Goal: Task Accomplishment & Management: Manage account settings

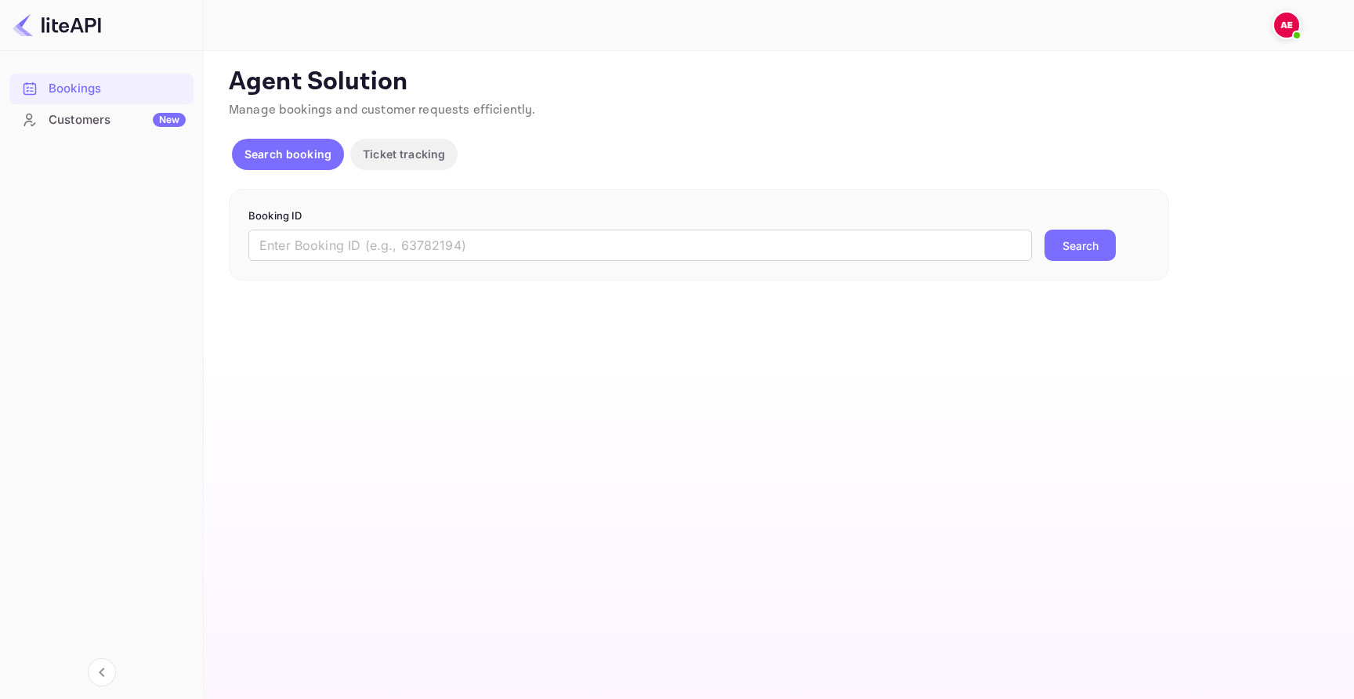
click at [397, 185] on div "Agent Solution Manage bookings and customer requests efficiently. Search bookin…" at bounding box center [777, 174] width 1097 height 214
click at [400, 183] on div "Agent Solution Manage bookings and customer requests efficiently. Search bookin…" at bounding box center [777, 174] width 1097 height 214
click at [412, 159] on p "Ticket tracking" at bounding box center [404, 154] width 82 height 16
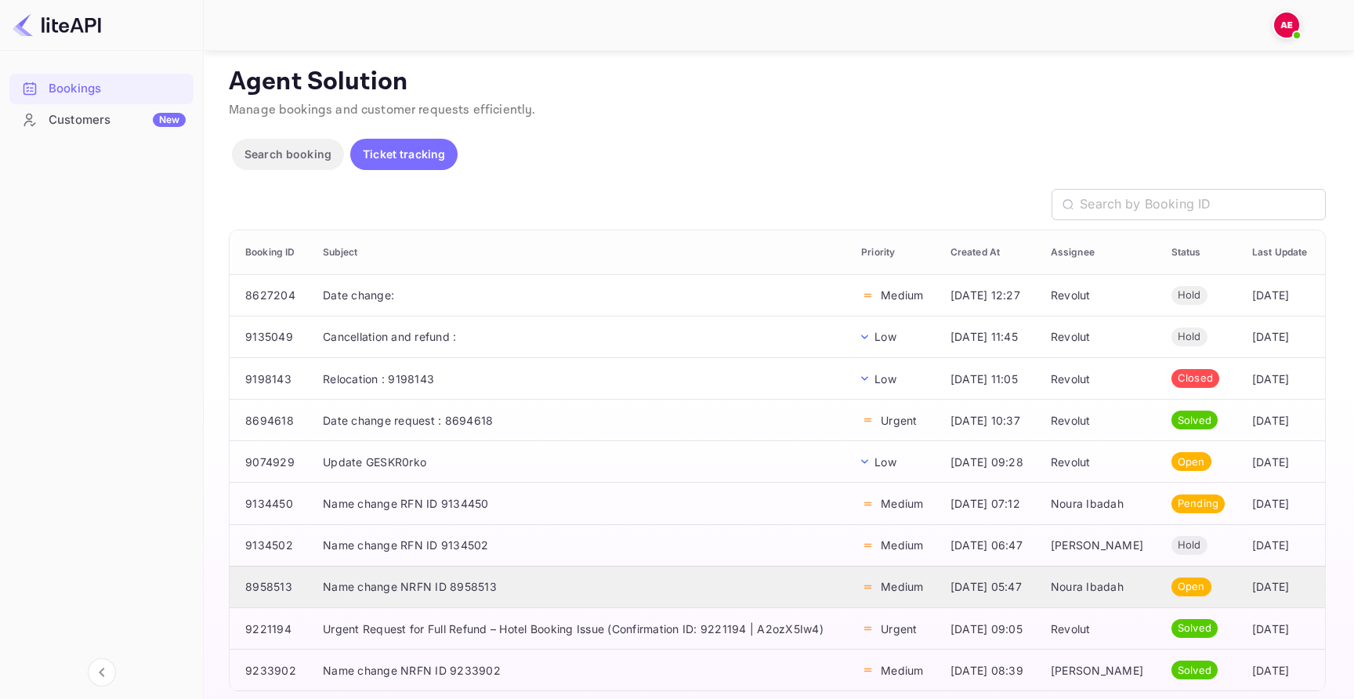
scroll to position [50, 0]
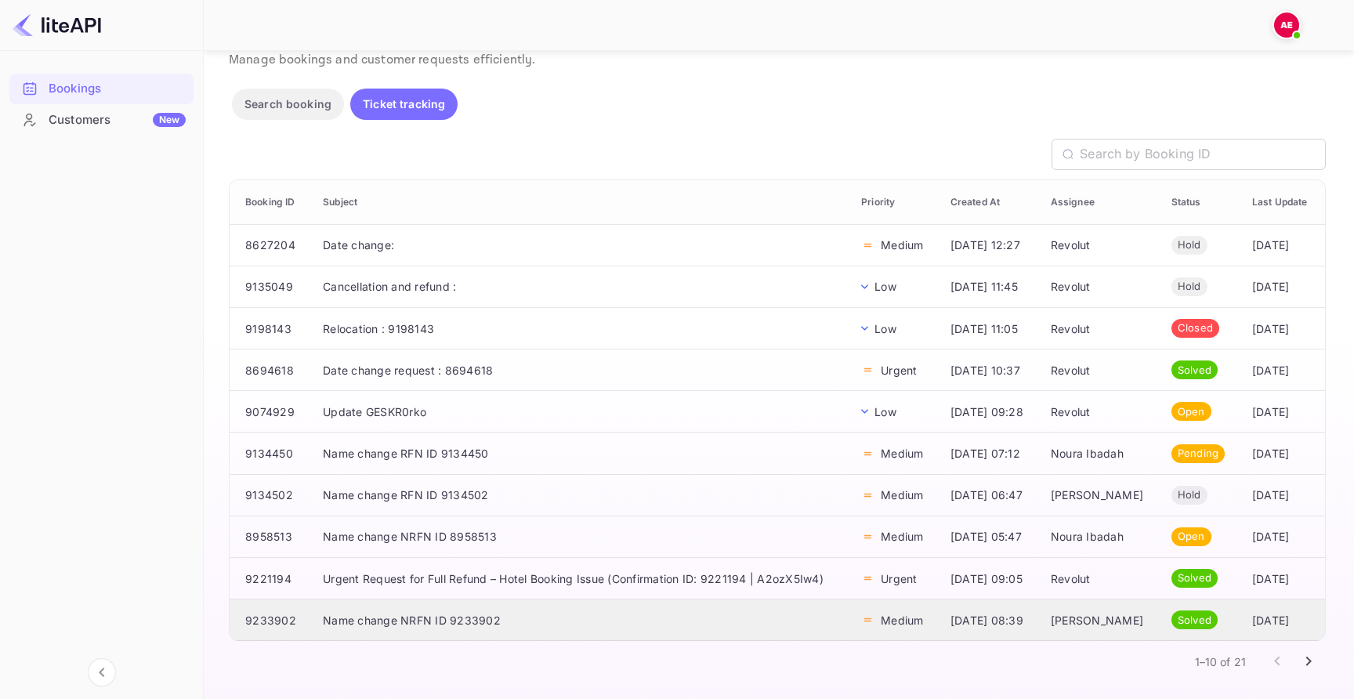
click at [454, 609] on td "Name change NRFN ID 9233902" at bounding box center [579, 620] width 538 height 42
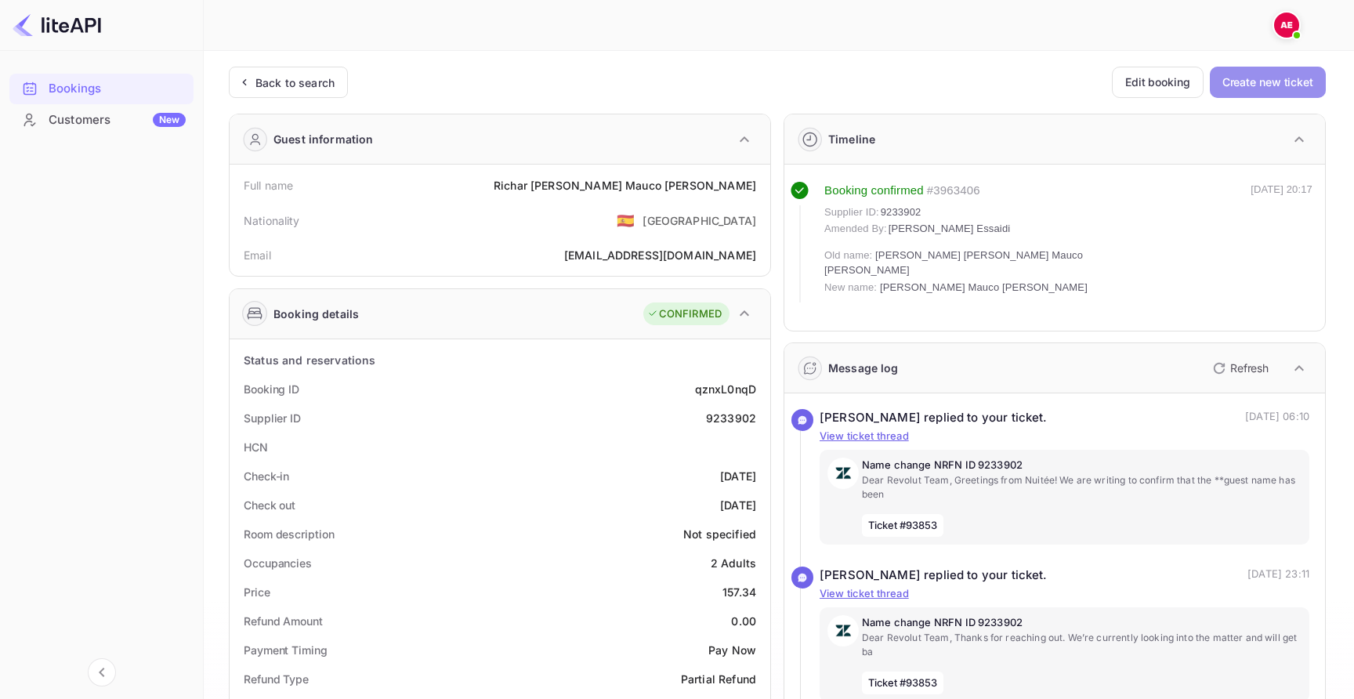
click at [1278, 77] on button "Create new ticket" at bounding box center [1268, 82] width 116 height 31
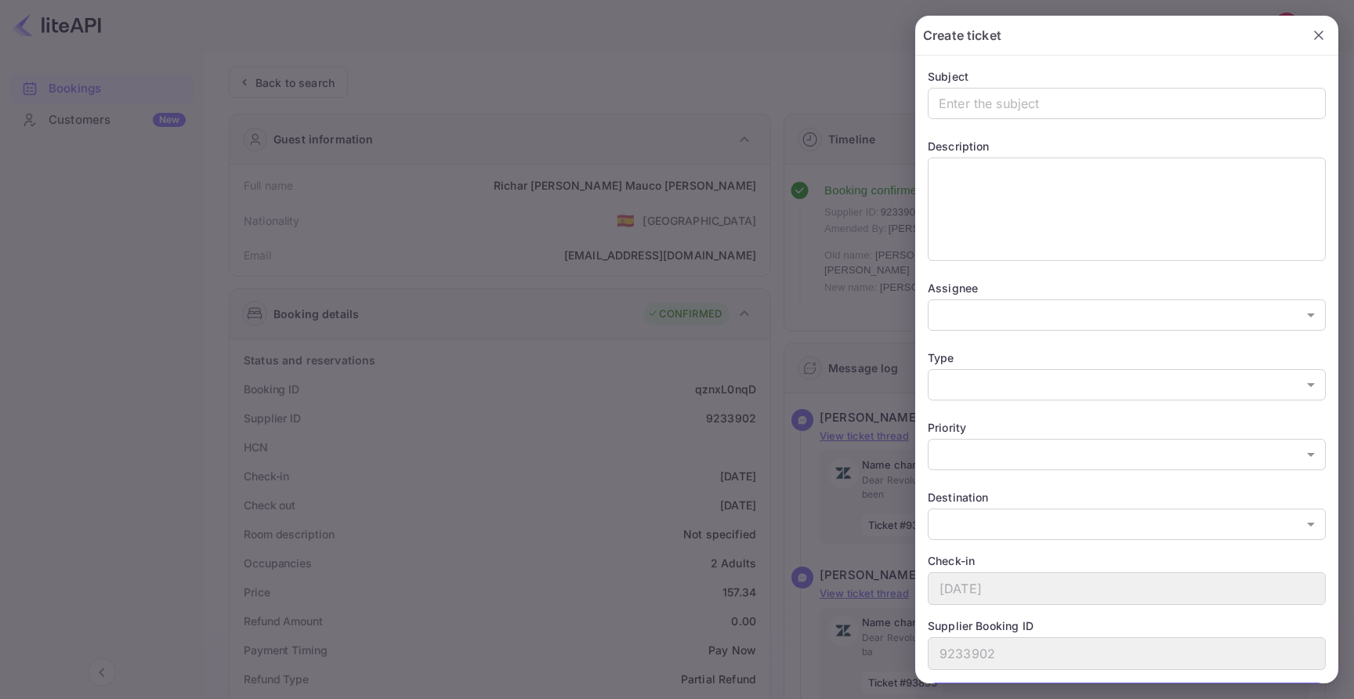
click at [847, 308] on div at bounding box center [677, 349] width 1354 height 699
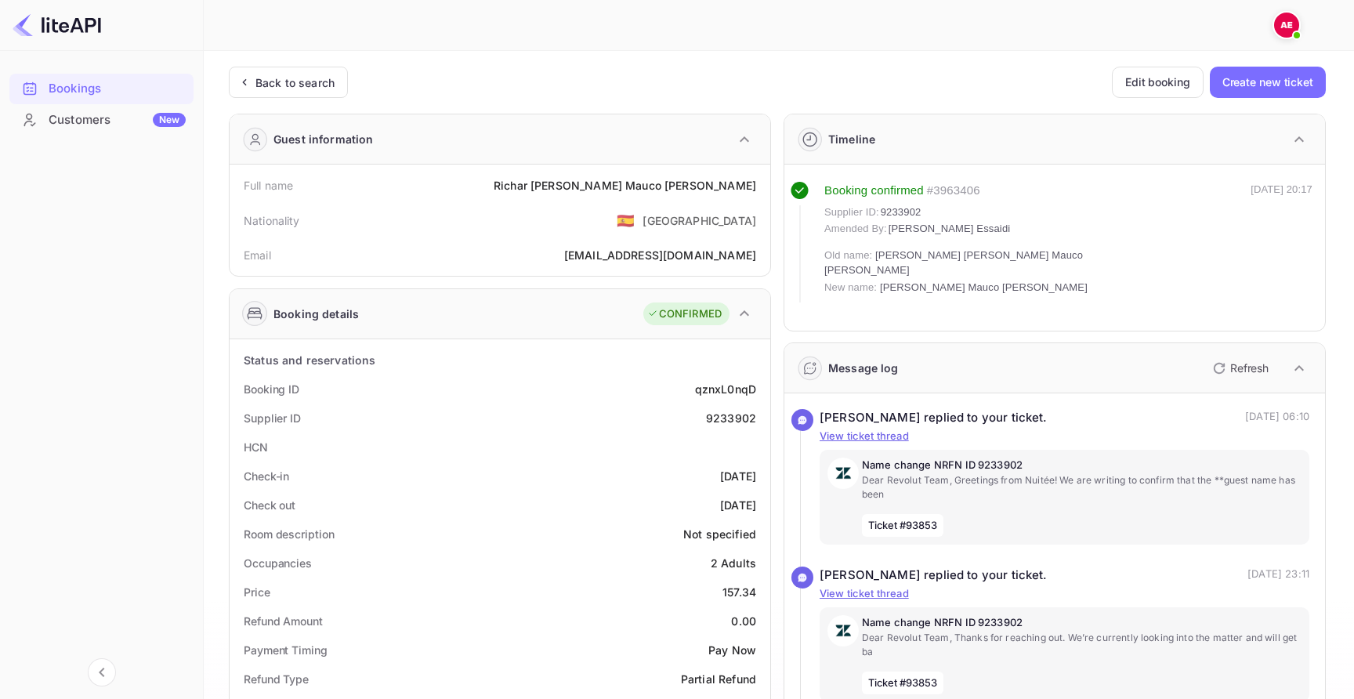
click at [281, 58] on div "Unsaved Changes Ticket Affiliate URL [URL][DOMAIN_NAME] Business partner name N…" at bounding box center [769, 633] width 1131 height 1164
click at [287, 72] on div "Back to search" at bounding box center [288, 82] width 119 height 31
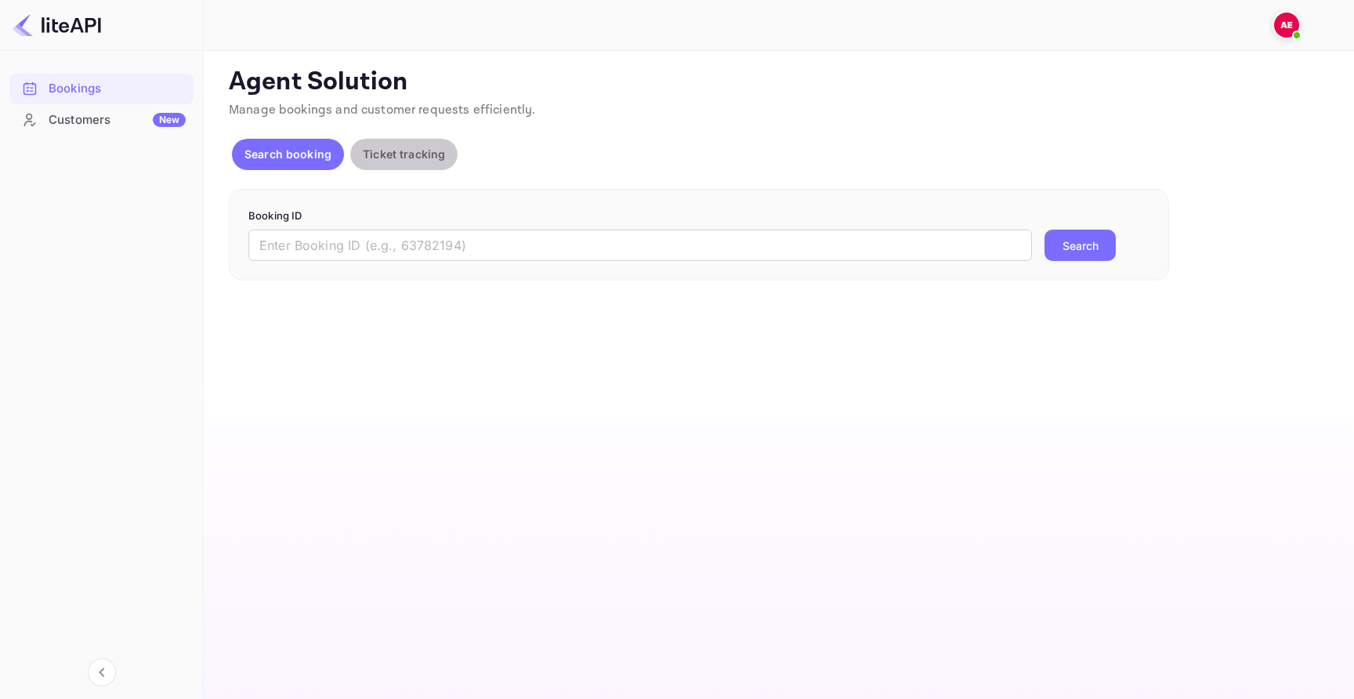
click at [397, 150] on p "Ticket tracking" at bounding box center [404, 154] width 82 height 16
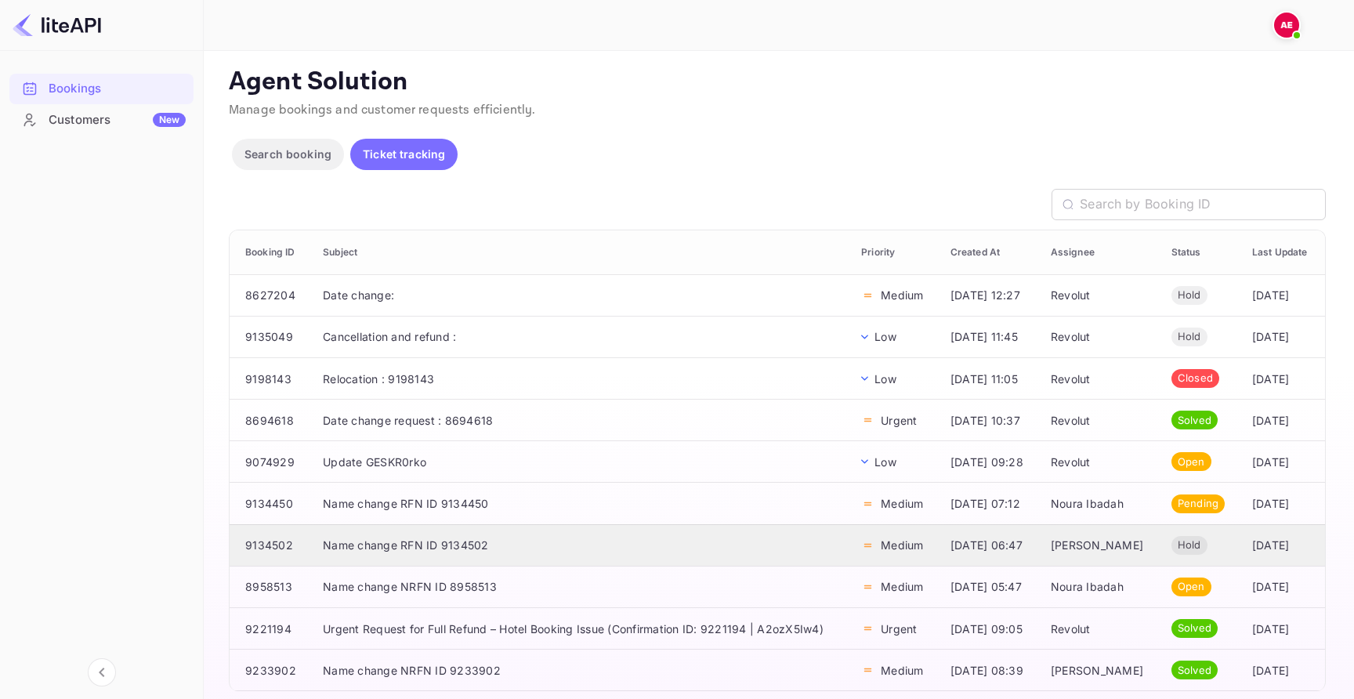
click at [427, 524] on td "Name change RFN ID 9134502" at bounding box center [579, 545] width 538 height 42
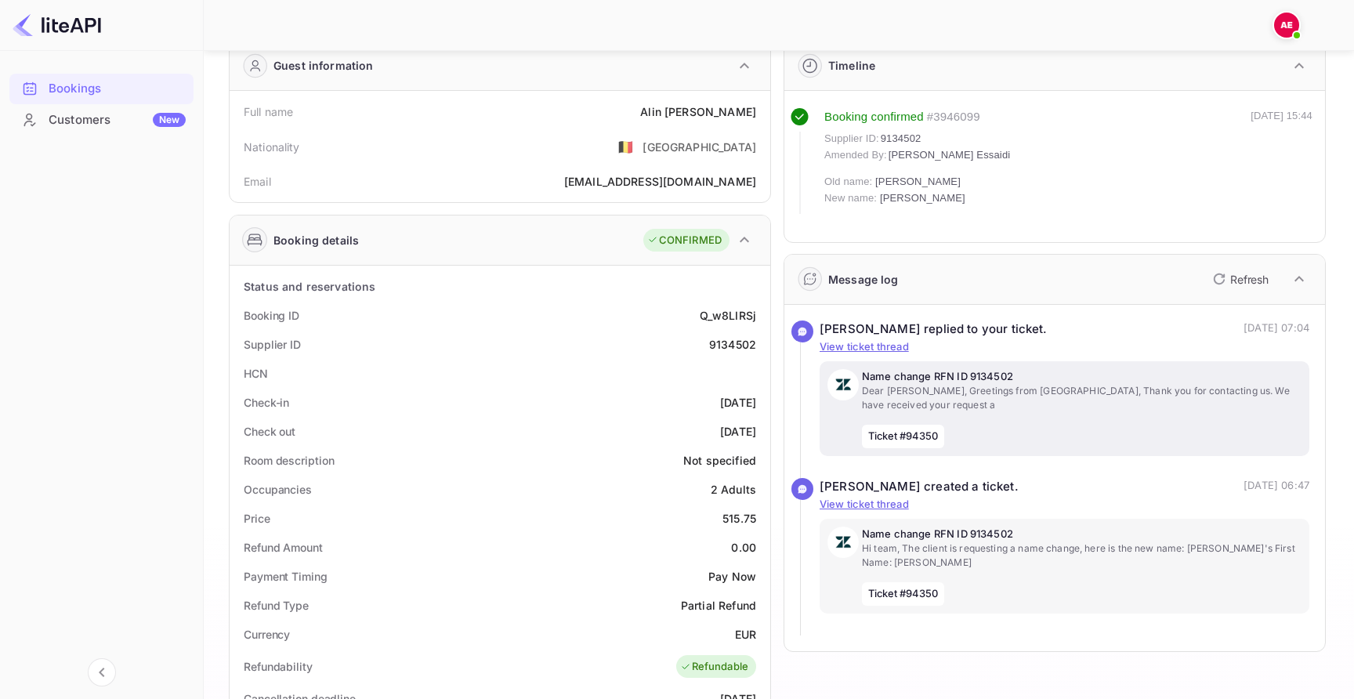
scroll to position [71, 0]
drag, startPoint x: 1213, startPoint y: 332, endPoint x: 1297, endPoint y: 333, distance: 83.8
click at [1297, 333] on p "[DATE] 07:04" at bounding box center [1276, 332] width 66 height 18
click at [1194, 404] on p "Dear [PERSON_NAME], Greetings from [GEOGRAPHIC_DATA], Thank you for contacting …" at bounding box center [1082, 400] width 440 height 28
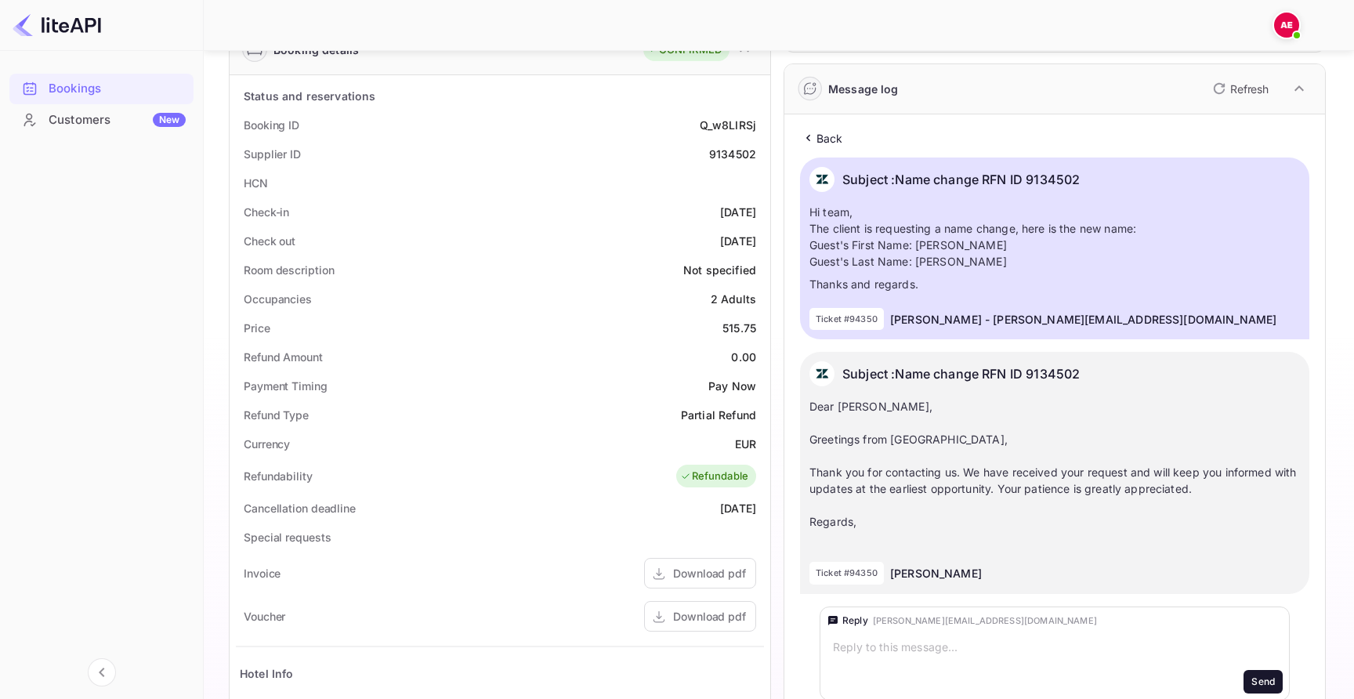
scroll to position [267, 0]
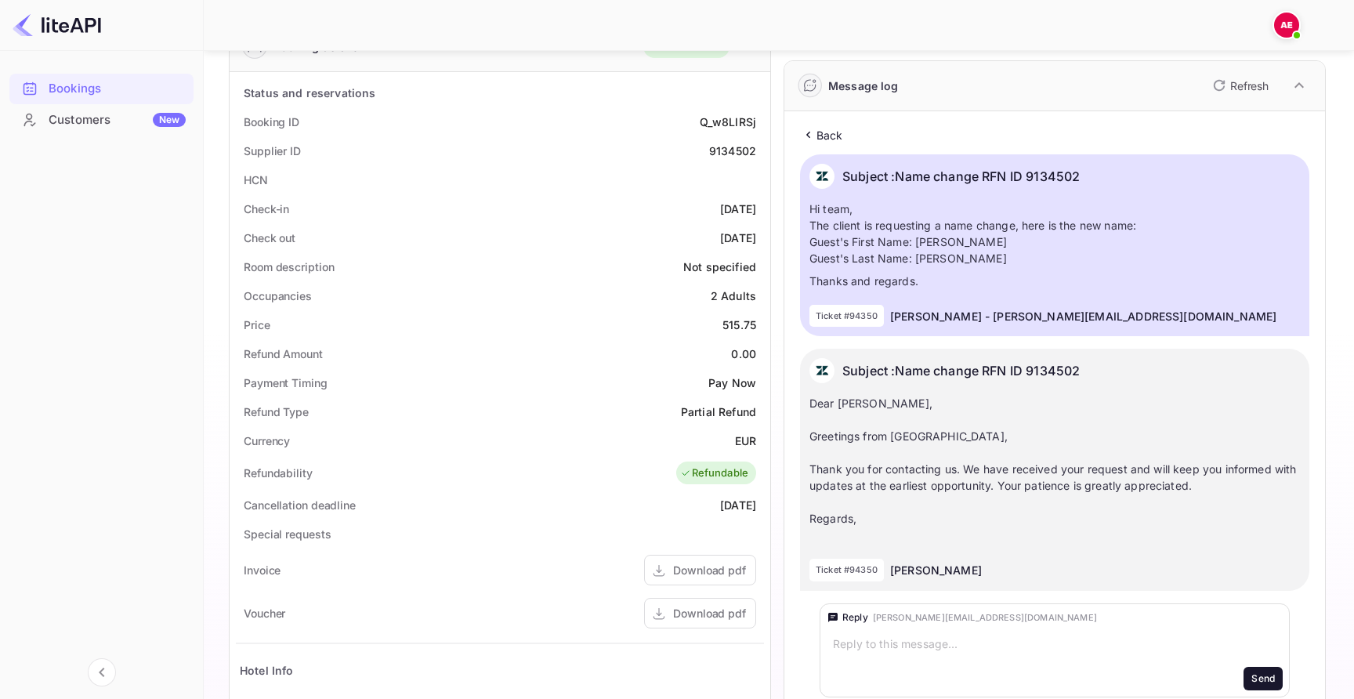
click at [825, 135] on p "Back" at bounding box center [829, 135] width 27 height 16
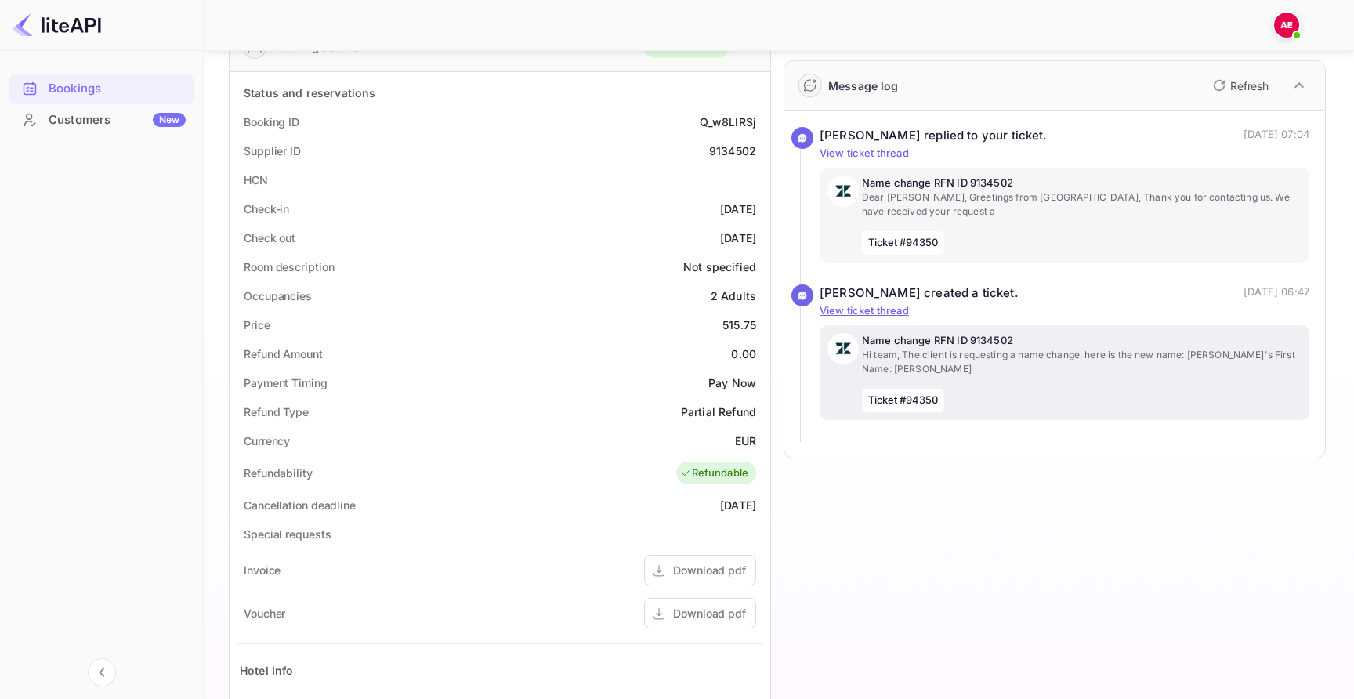
click at [892, 376] on p "Hi team, The client is requesting a name change, here is the new name: [PERSON_…" at bounding box center [1082, 362] width 440 height 28
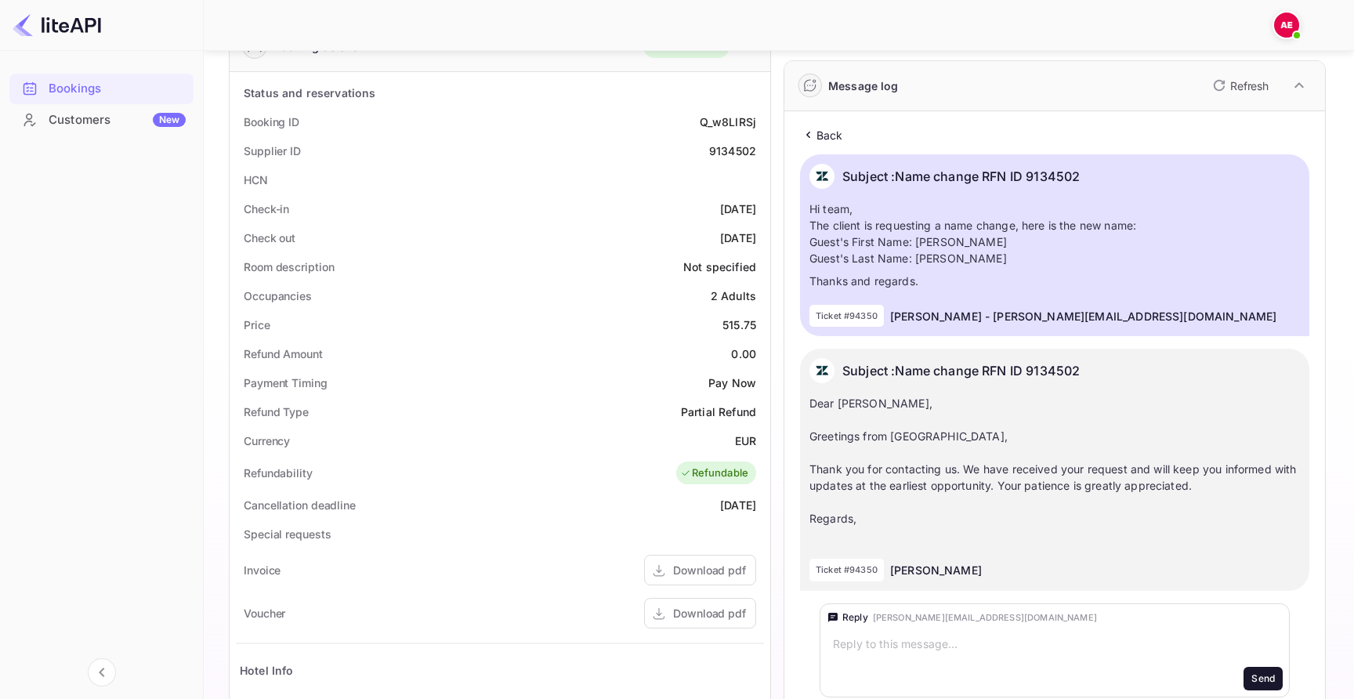
click at [841, 131] on p "Back" at bounding box center [829, 135] width 27 height 16
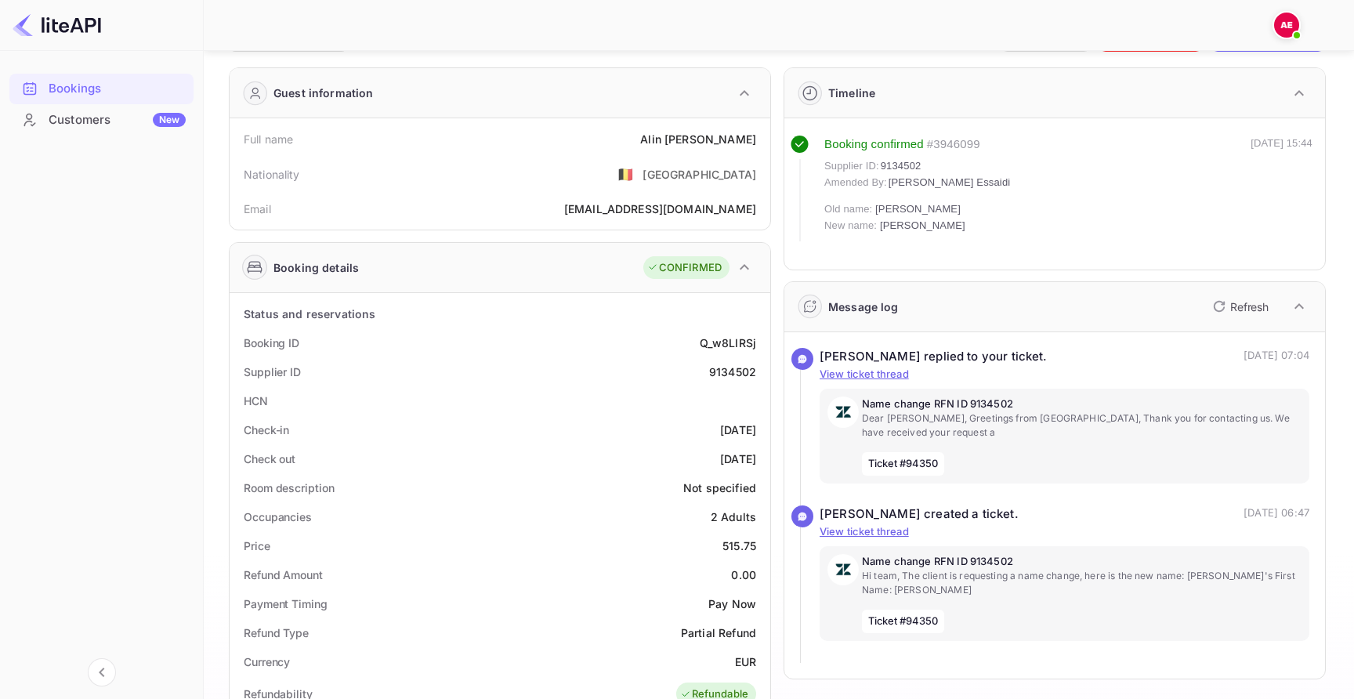
scroll to position [28, 0]
